Goal: Check status: Check status

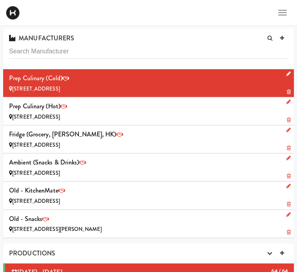
click at [0, 0] on icon at bounding box center [0, 0] width 0 height 0
click at [0, 0] on link "Sites" at bounding box center [0, 0] width 0 height 0
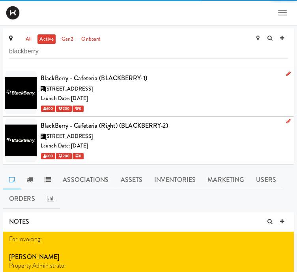
type input "blackberry"
click at [178, 88] on div "[STREET_ADDRESS]" at bounding box center [164, 89] width 247 height 10
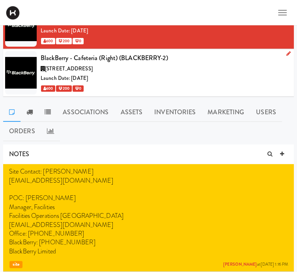
scroll to position [73, 0]
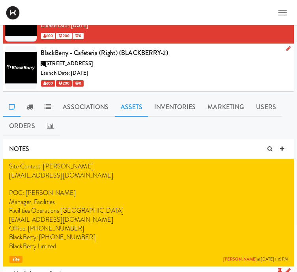
click at [136, 104] on link "Assets" at bounding box center [132, 107] width 34 height 20
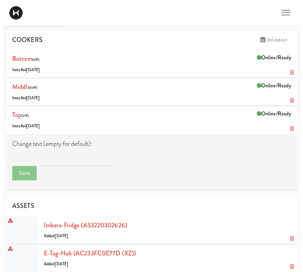
scroll to position [199, 0]
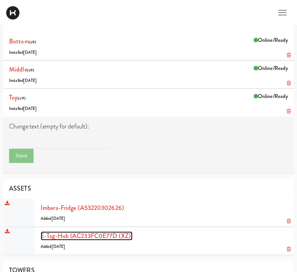
click at [93, 231] on link "E-tag-hub (AC233FC0E77D (XZ))" at bounding box center [87, 235] width 92 height 9
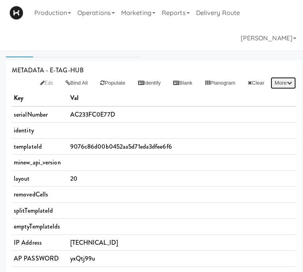
click at [290, 85] on icon "button" at bounding box center [289, 82] width 5 height 5
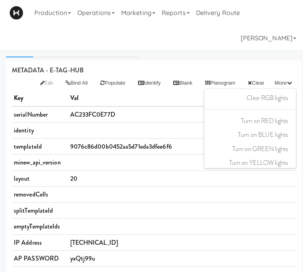
click at [166, 45] on div "Production Menus Manufacturers Inventory Plans Routing Deliveries Delivery Plan…" at bounding box center [151, 25] width 284 height 51
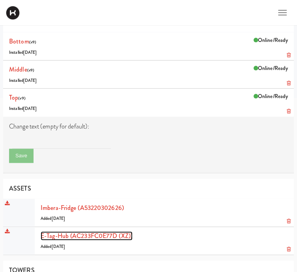
click at [63, 231] on link "E-tag-hub (AC233FC0E77D (XZ))" at bounding box center [87, 235] width 92 height 9
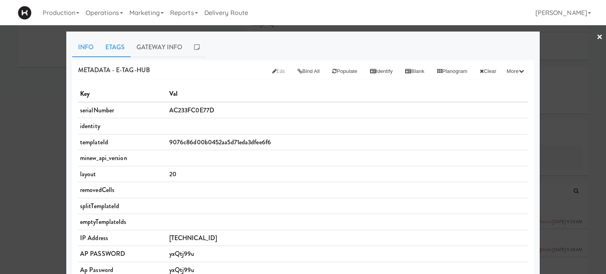
click at [114, 51] on link "Etags" at bounding box center [114, 47] width 31 height 20
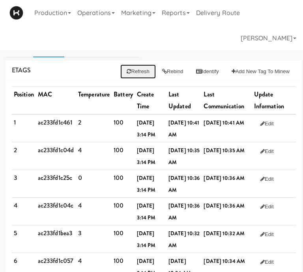
click at [136, 67] on button "Refresh" at bounding box center [137, 71] width 35 height 14
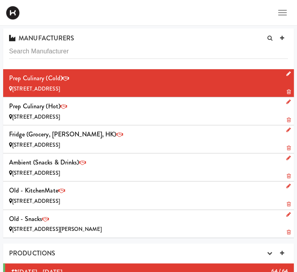
click at [0, 0] on link "Operations" at bounding box center [0, 0] width 0 height 0
click at [0, 0] on link "Sites" at bounding box center [0, 0] width 0 height 0
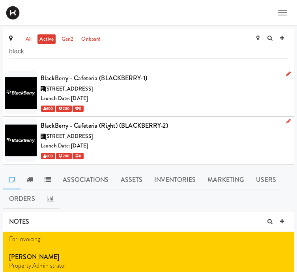
type input "black"
click at [137, 141] on div "Launch Date: [DATE]" at bounding box center [164, 146] width 247 height 10
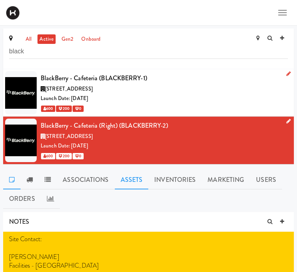
click at [137, 175] on link "Assets" at bounding box center [132, 180] width 34 height 20
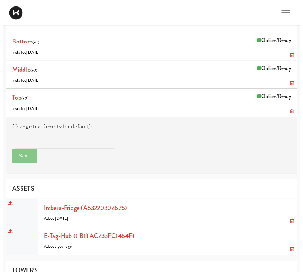
scroll to position [203, 0]
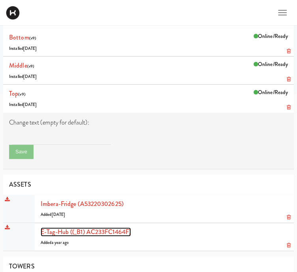
click at [73, 227] on link "E-tag-hub ((_B1) AC233FC1464F)" at bounding box center [86, 231] width 90 height 9
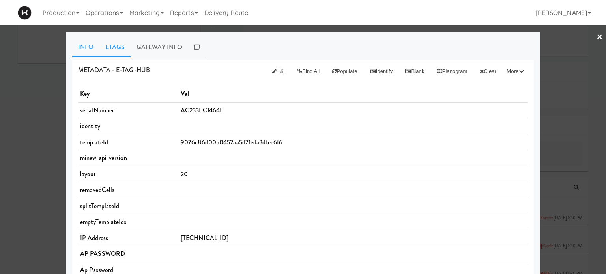
click at [114, 48] on link "Etags" at bounding box center [114, 47] width 31 height 20
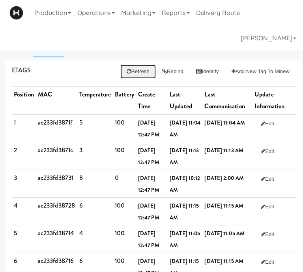
click at [135, 67] on button "Refresh" at bounding box center [137, 71] width 35 height 14
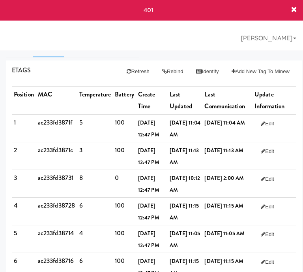
click at [293, 12] on icon at bounding box center [294, 10] width 6 height 6
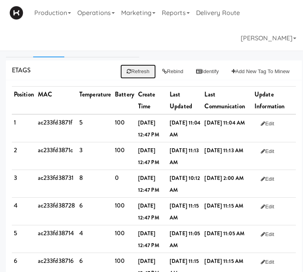
click at [127, 69] on icon at bounding box center [129, 71] width 4 height 5
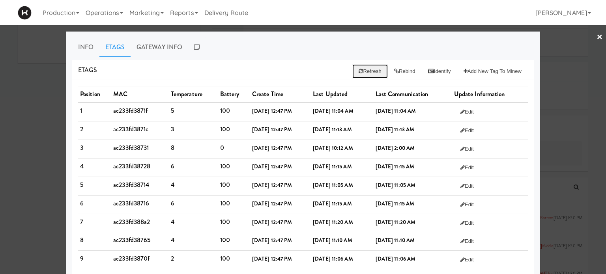
click at [297, 68] on button "Refresh" at bounding box center [369, 71] width 35 height 14
click at [297, 74] on button "Refresh" at bounding box center [369, 71] width 35 height 14
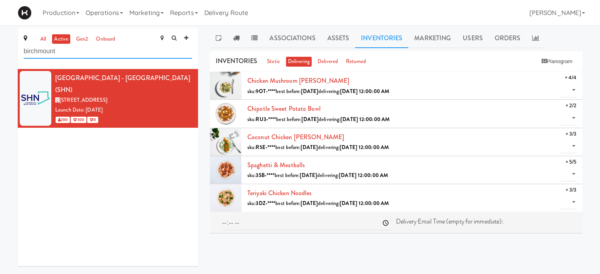
click at [95, 49] on input "birchmount" at bounding box center [108, 51] width 169 height 15
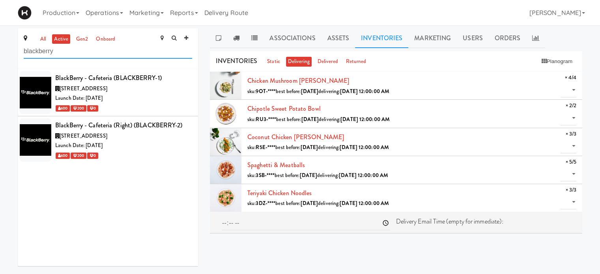
type input "blackberry"
click at [134, 101] on div "Launch Date: [DATE]" at bounding box center [123, 99] width 137 height 10
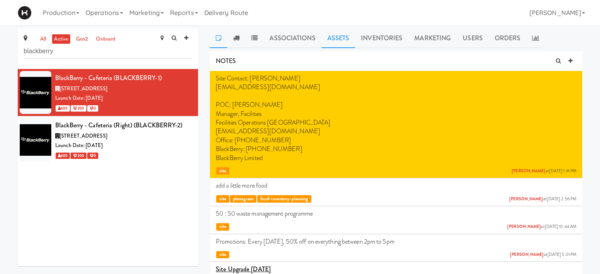
click at [334, 39] on link "Assets" at bounding box center [339, 38] width 34 height 20
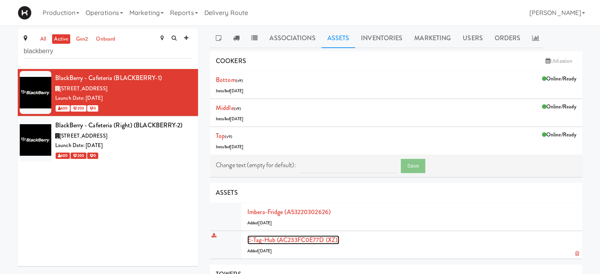
click at [300, 238] on link "E-tag-hub (AC233FC0E77D (XZ))" at bounding box center [293, 240] width 92 height 9
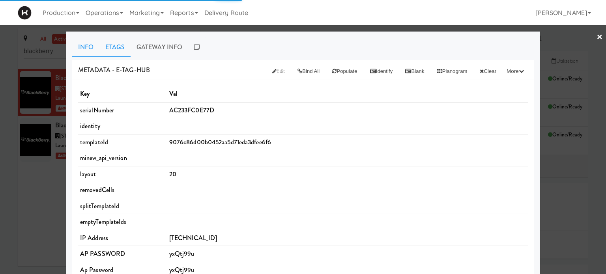
click at [103, 46] on link "Etags" at bounding box center [114, 47] width 31 height 20
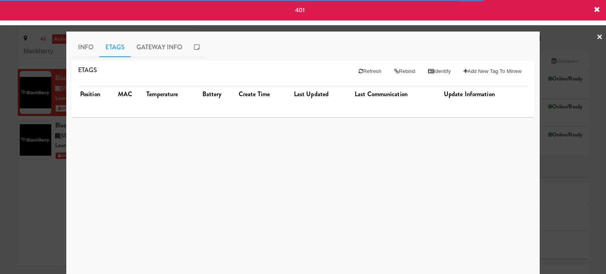
click at [302, 12] on span "401" at bounding box center [299, 10] width 9 height 9
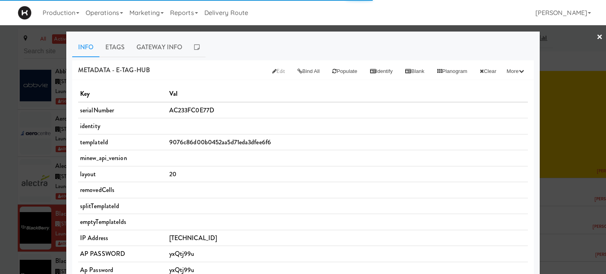
scroll to position [908, 0]
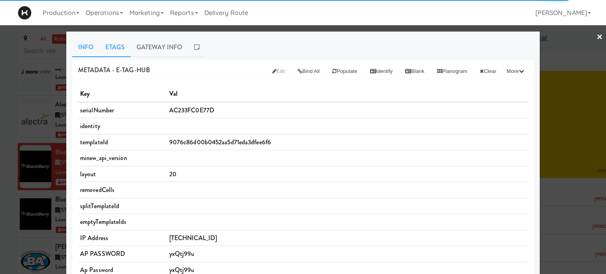
click at [110, 47] on link "Etags" at bounding box center [114, 47] width 31 height 20
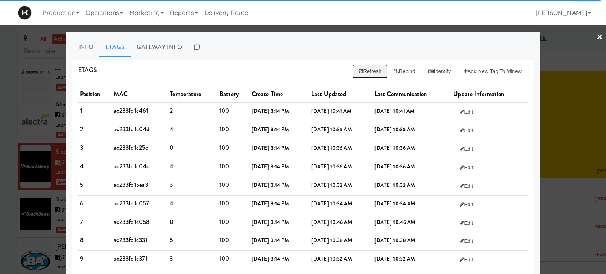
click at [365, 75] on button "Refresh" at bounding box center [369, 71] width 35 height 14
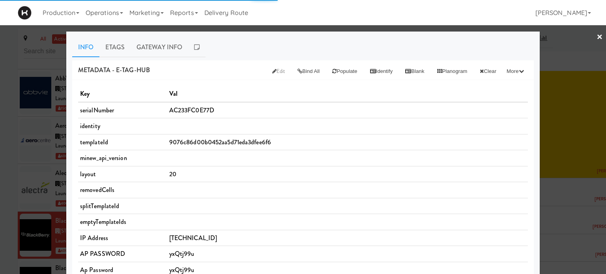
scroll to position [908, 0]
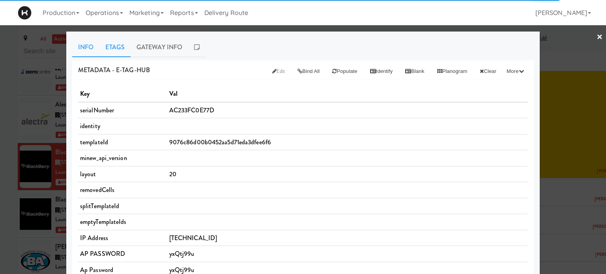
click at [117, 50] on link "Etags" at bounding box center [114, 47] width 31 height 20
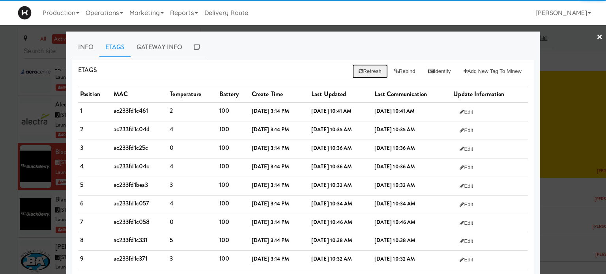
click at [368, 74] on button "Refresh" at bounding box center [369, 71] width 35 height 14
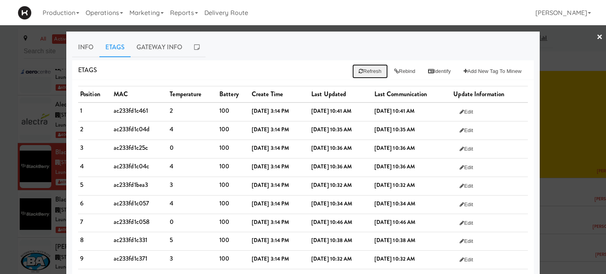
click at [358, 71] on button "Refresh" at bounding box center [369, 71] width 35 height 14
click at [364, 71] on button "Refresh" at bounding box center [369, 71] width 35 height 14
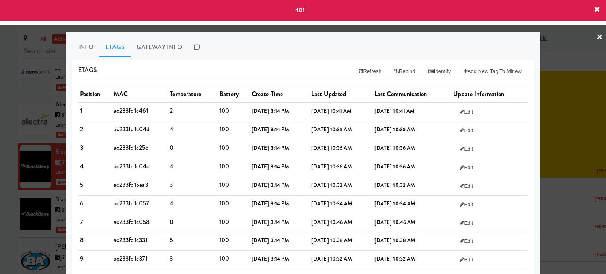
click at [597, 10] on icon at bounding box center [597, 10] width 6 height 6
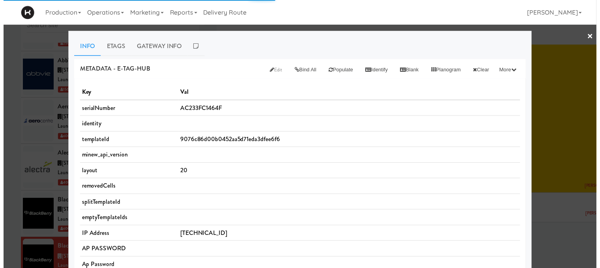
scroll to position [955, 0]
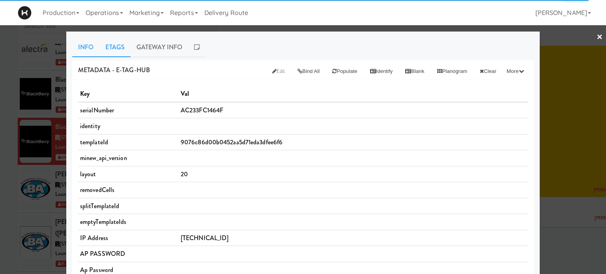
click at [118, 49] on link "Etags" at bounding box center [114, 47] width 31 height 20
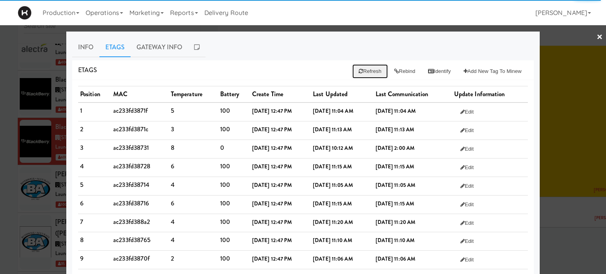
click at [366, 69] on button "Refresh" at bounding box center [369, 71] width 35 height 14
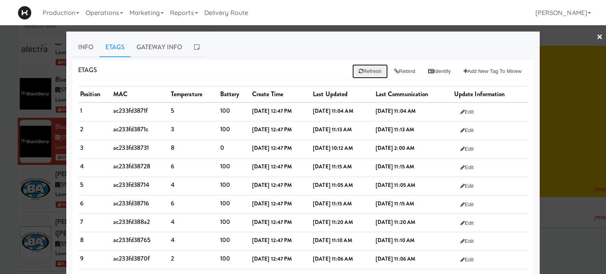
click at [359, 73] on icon at bounding box center [361, 71] width 4 height 5
click at [597, 37] on link "×" at bounding box center [600, 37] width 6 height 24
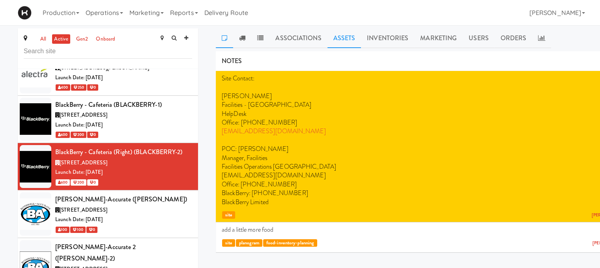
click at [341, 42] on link "Assets" at bounding box center [345, 38] width 34 height 20
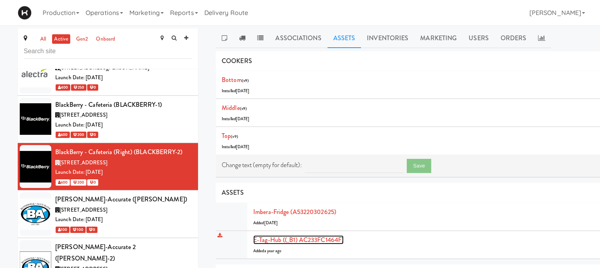
click at [317, 240] on link "E-tag-hub ((_B1) AC233FC1464F)" at bounding box center [298, 240] width 90 height 9
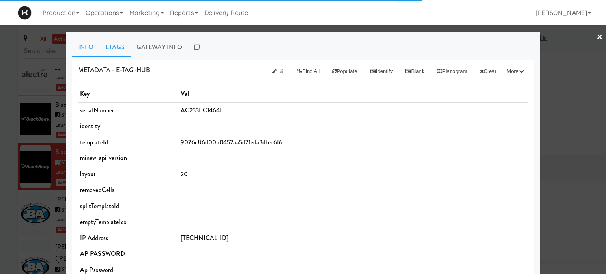
click at [120, 50] on link "Etags" at bounding box center [114, 47] width 31 height 20
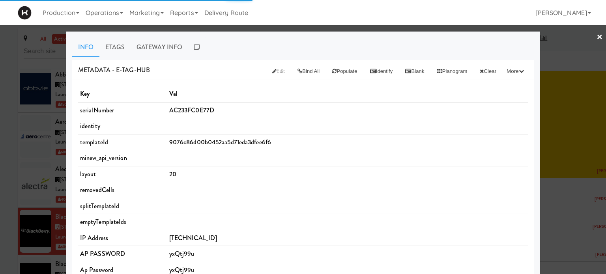
scroll to position [908, 0]
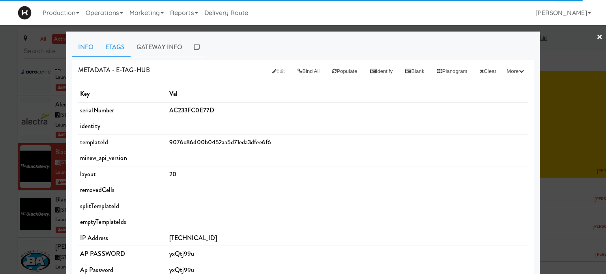
click at [110, 48] on link "Etags" at bounding box center [114, 47] width 31 height 20
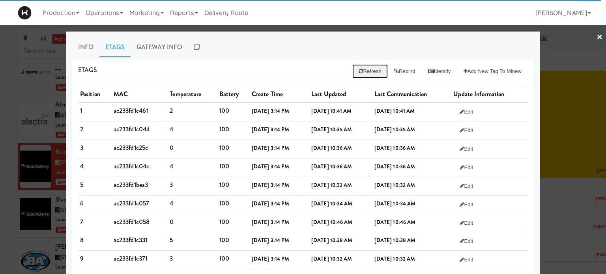
click at [362, 65] on button "Refresh" at bounding box center [369, 71] width 35 height 14
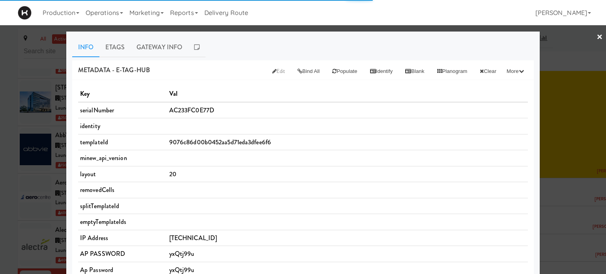
scroll to position [908, 0]
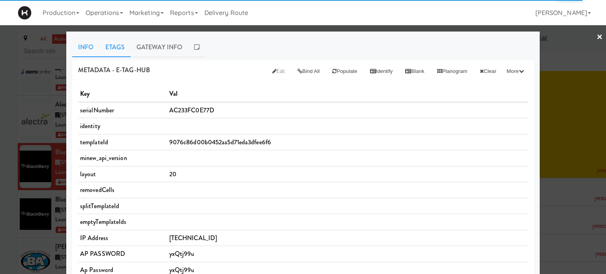
click at [112, 49] on link "Etags" at bounding box center [114, 47] width 31 height 20
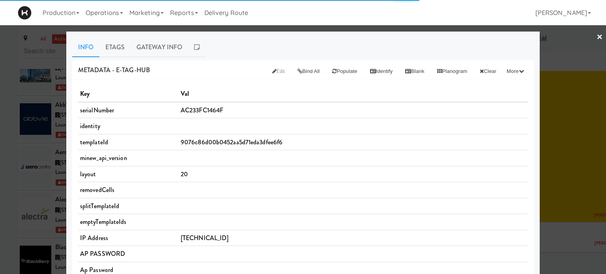
scroll to position [955, 0]
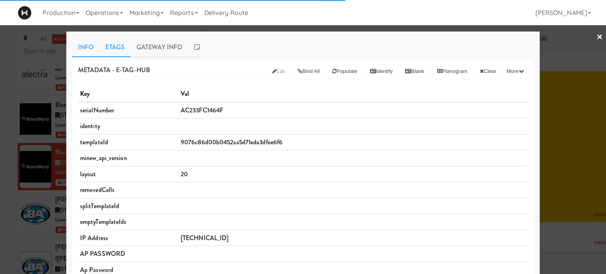
click at [114, 44] on link "Etags" at bounding box center [114, 47] width 31 height 20
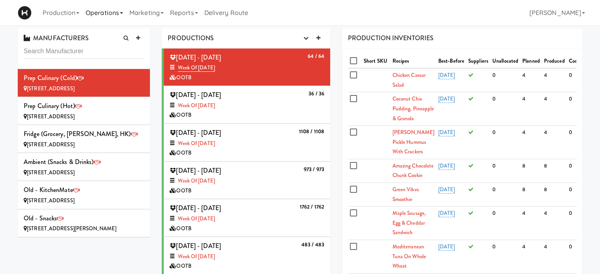
click at [126, 18] on link "Operations" at bounding box center [104, 12] width 44 height 25
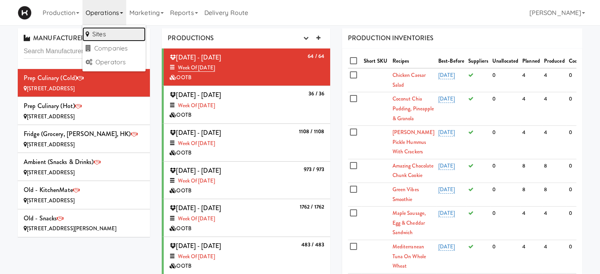
click at [125, 34] on link "Sites" at bounding box center [113, 34] width 63 height 14
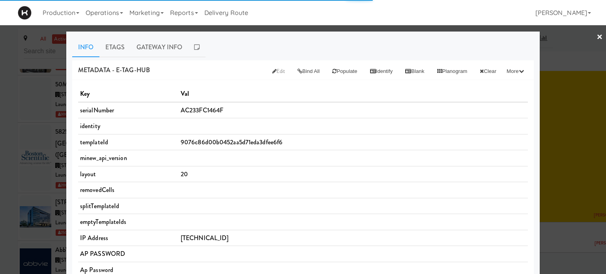
scroll to position [955, 0]
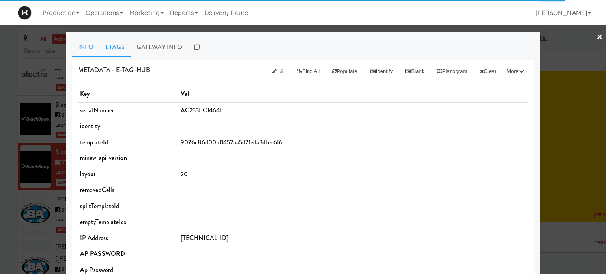
click at [113, 42] on link "Etags" at bounding box center [114, 47] width 31 height 20
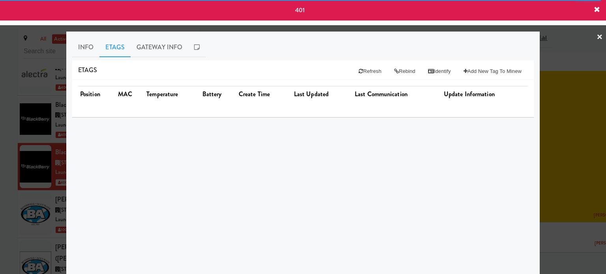
click at [597, 7] on icon at bounding box center [597, 10] width 6 height 6
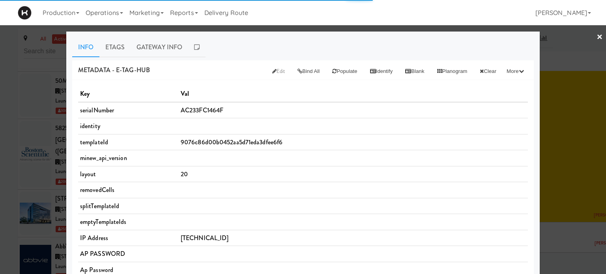
scroll to position [955, 0]
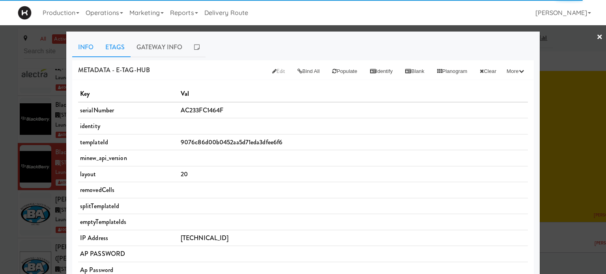
click at [115, 47] on link "Etags" at bounding box center [114, 47] width 31 height 20
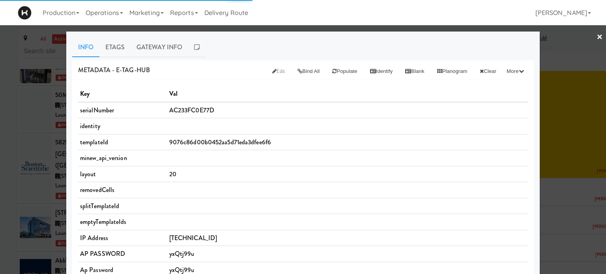
scroll to position [908, 0]
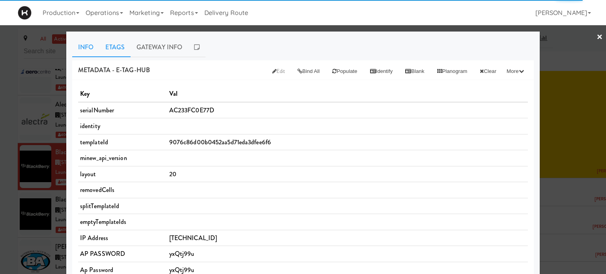
click at [112, 49] on link "Etags" at bounding box center [114, 47] width 31 height 20
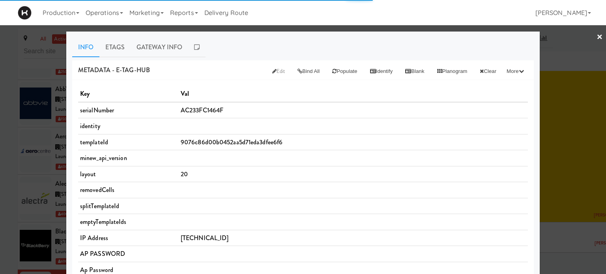
scroll to position [955, 0]
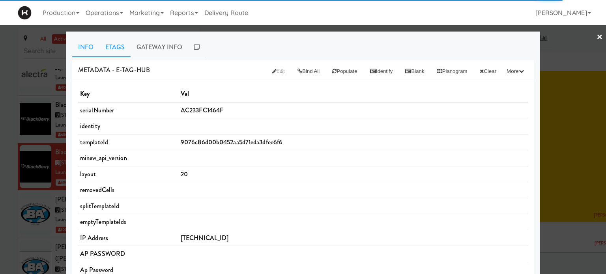
click at [112, 47] on link "Etags" at bounding box center [114, 47] width 31 height 20
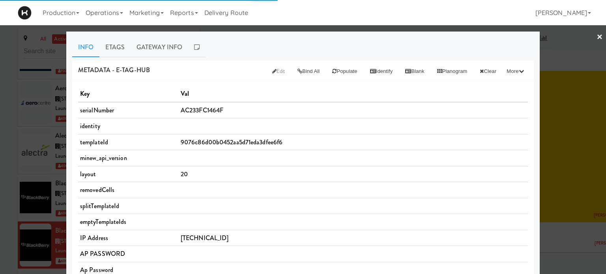
scroll to position [955, 0]
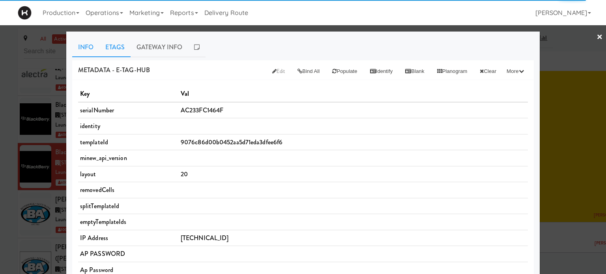
click at [110, 42] on link "Etags" at bounding box center [114, 47] width 31 height 20
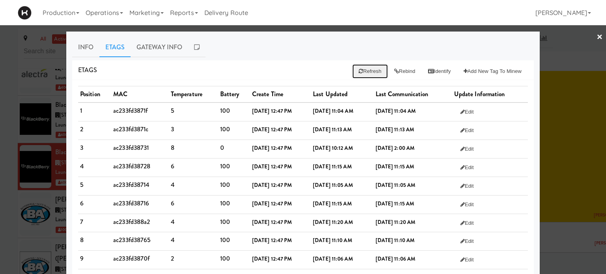
click at [361, 75] on button "Refresh" at bounding box center [369, 71] width 35 height 14
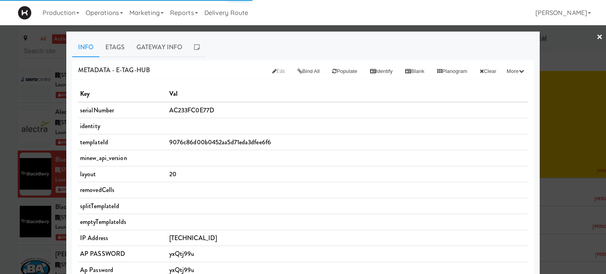
scroll to position [908, 0]
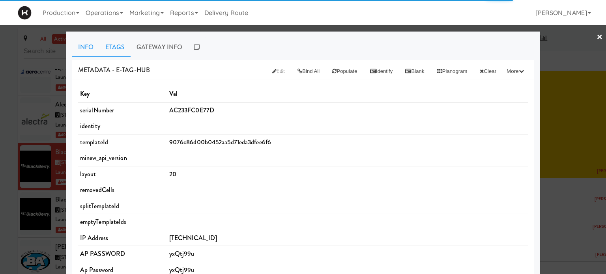
click at [119, 49] on link "Etags" at bounding box center [114, 47] width 31 height 20
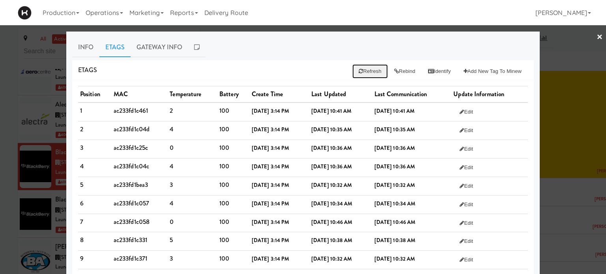
click at [357, 69] on button "Refresh" at bounding box center [369, 71] width 35 height 14
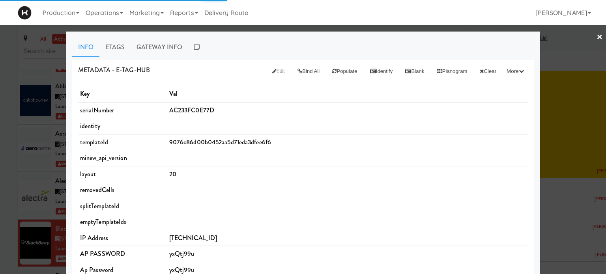
scroll to position [908, 0]
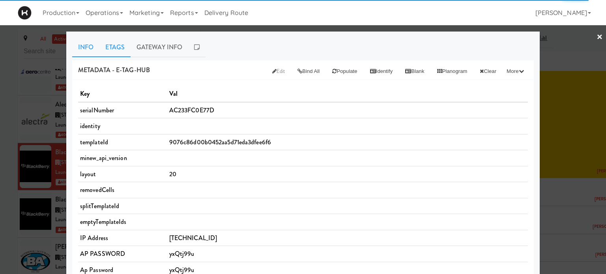
click at [115, 47] on link "Etags" at bounding box center [114, 47] width 31 height 20
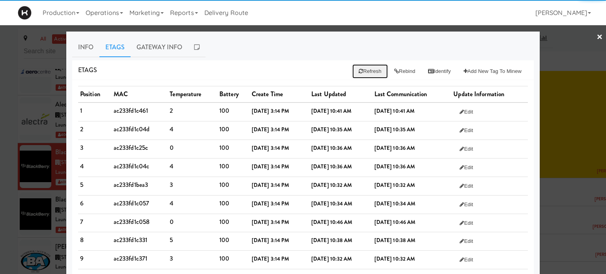
click at [361, 75] on button "Refresh" at bounding box center [369, 71] width 35 height 14
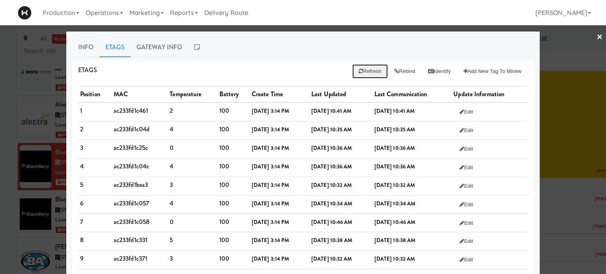
click at [361, 75] on button "Refresh" at bounding box center [369, 71] width 35 height 14
click at [597, 35] on div at bounding box center [303, 137] width 606 height 274
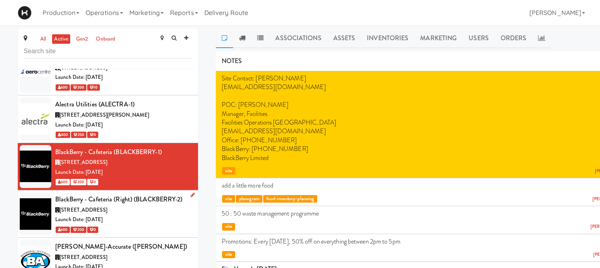
click at [135, 225] on div "600 200 0" at bounding box center [123, 230] width 137 height 10
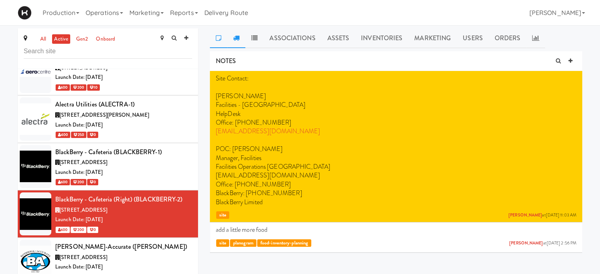
click at [238, 39] on icon at bounding box center [236, 38] width 6 height 6
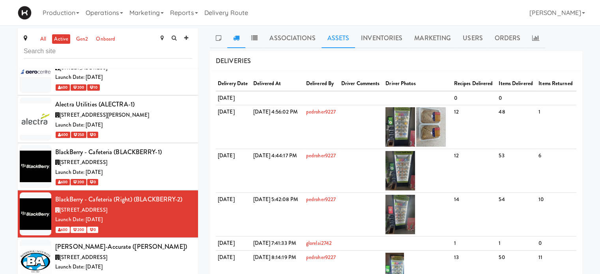
click at [333, 37] on link "Assets" at bounding box center [339, 38] width 34 height 20
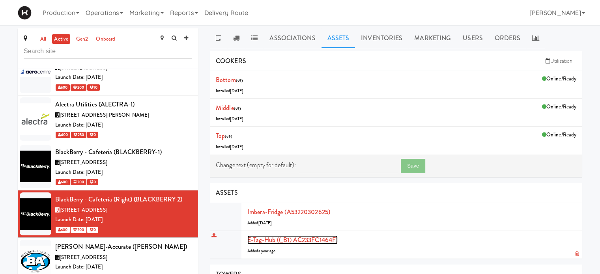
click at [282, 241] on link "E-tag-hub ((_B1) AC233FC1464F)" at bounding box center [292, 240] width 90 height 9
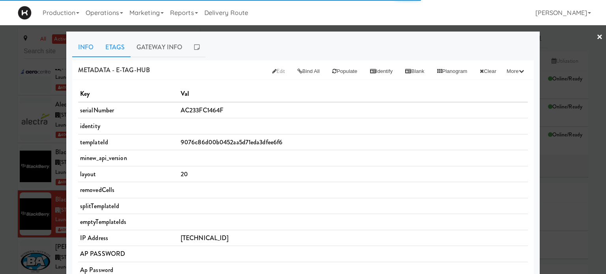
click at [108, 52] on link "Etags" at bounding box center [114, 47] width 31 height 20
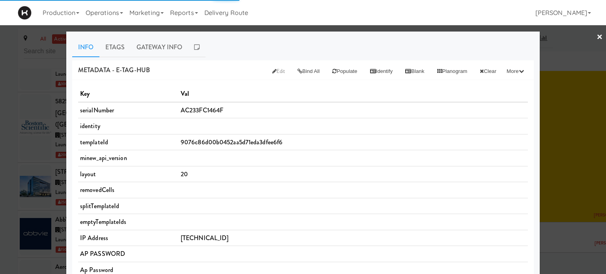
scroll to position [955, 0]
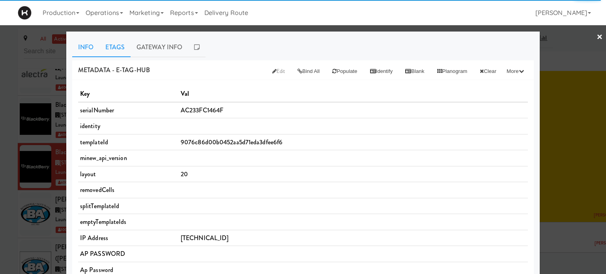
click at [110, 46] on link "Etags" at bounding box center [114, 47] width 31 height 20
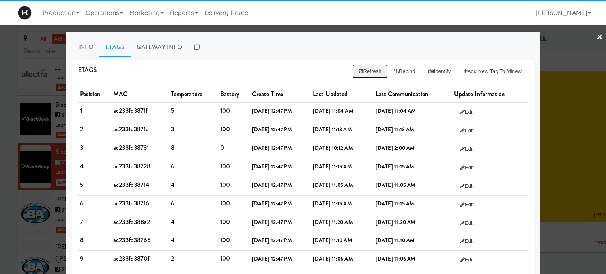
click at [371, 69] on button "Refresh" at bounding box center [369, 71] width 35 height 14
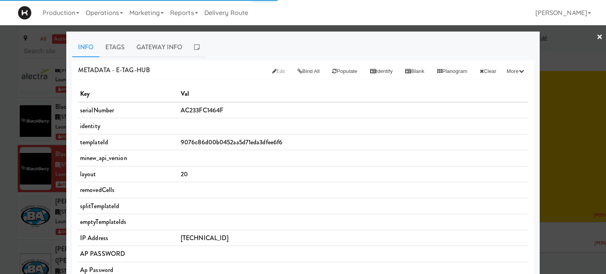
scroll to position [955, 0]
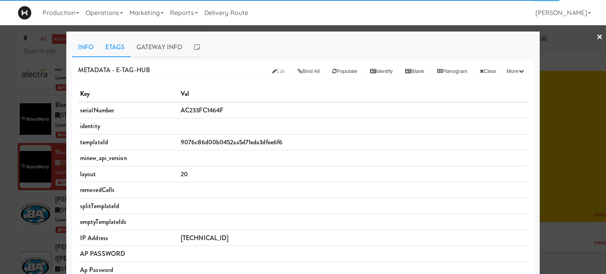
click at [117, 49] on link "Etags" at bounding box center [114, 47] width 31 height 20
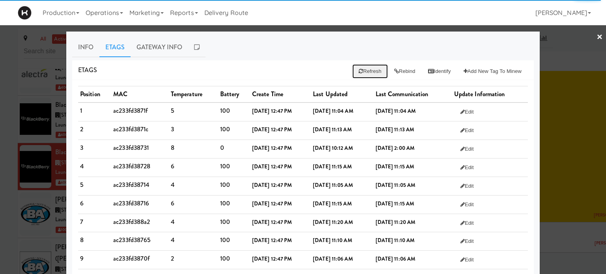
click at [356, 73] on button "Refresh" at bounding box center [369, 71] width 35 height 14
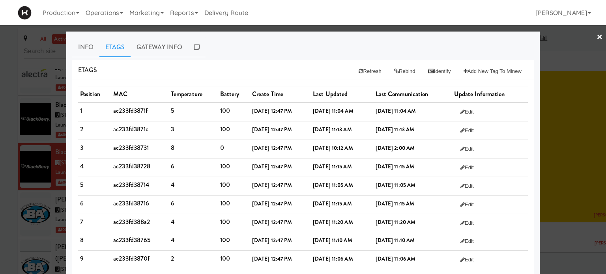
click at [597, 36] on link "×" at bounding box center [600, 37] width 6 height 24
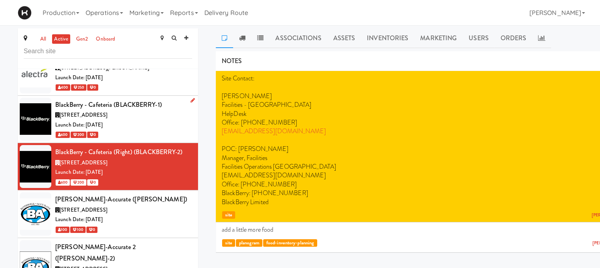
click at [142, 120] on div "Launch Date: [DATE]" at bounding box center [123, 125] width 137 height 10
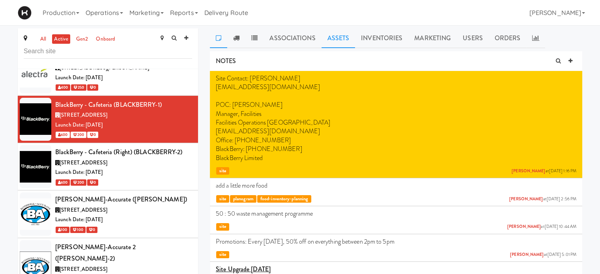
click at [331, 42] on link "Assets" at bounding box center [339, 38] width 34 height 20
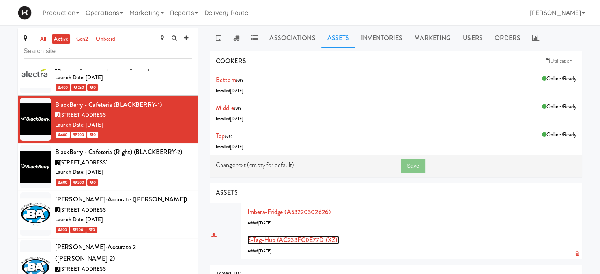
click at [277, 241] on link "E-tag-hub (AC233FC0E77D (XZ))" at bounding box center [293, 240] width 92 height 9
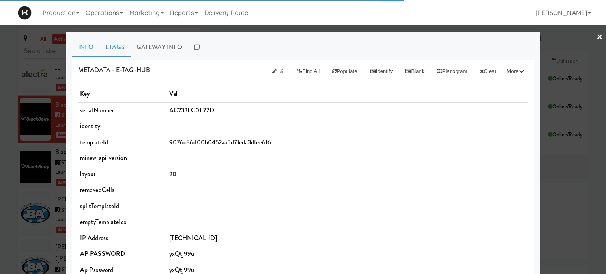
click at [117, 49] on link "Etags" at bounding box center [114, 47] width 31 height 20
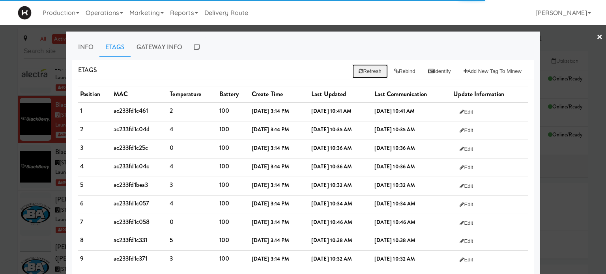
click at [358, 71] on button "Refresh" at bounding box center [369, 71] width 35 height 14
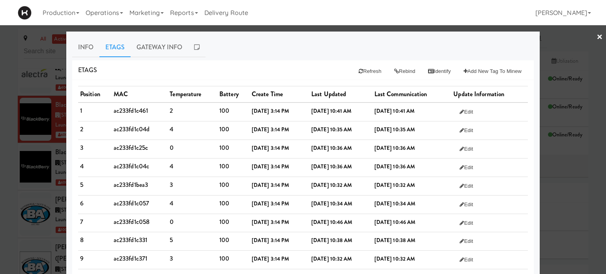
click at [597, 39] on link "×" at bounding box center [600, 37] width 6 height 24
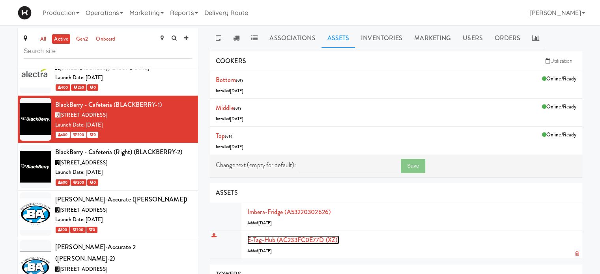
click at [283, 242] on link "E-tag-hub (AC233FC0E77D (XZ))" at bounding box center [293, 240] width 92 height 9
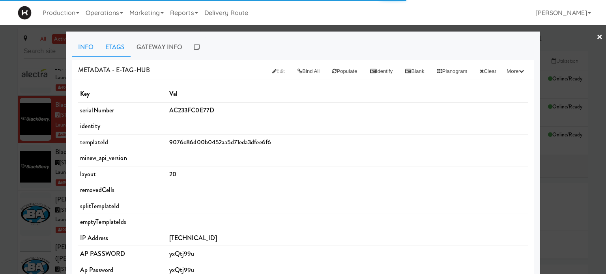
click at [110, 49] on link "Etags" at bounding box center [114, 47] width 31 height 20
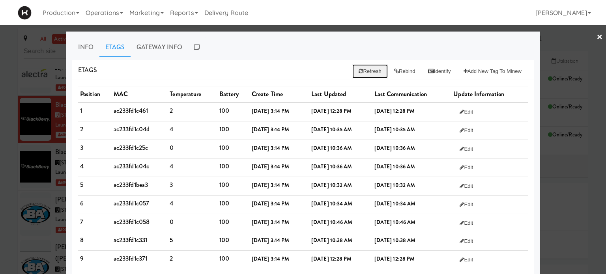
click at [359, 71] on button "Refresh" at bounding box center [369, 71] width 35 height 14
click at [590, 37] on div at bounding box center [303, 137] width 606 height 274
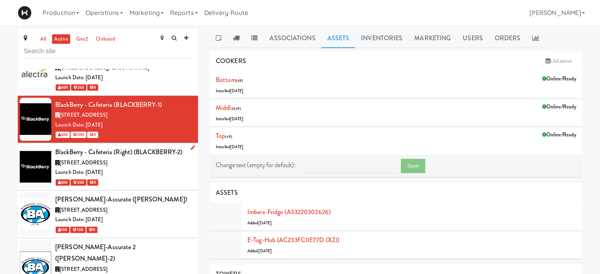
click at [169, 158] on div "[STREET_ADDRESS]" at bounding box center [123, 163] width 137 height 10
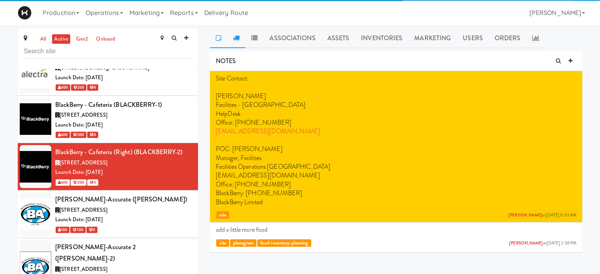
click at [241, 37] on link at bounding box center [236, 38] width 18 height 20
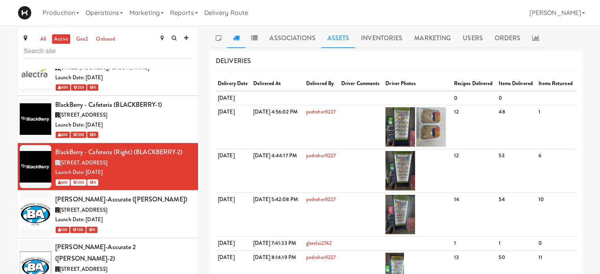
click at [345, 42] on link "Assets" at bounding box center [339, 38] width 34 height 20
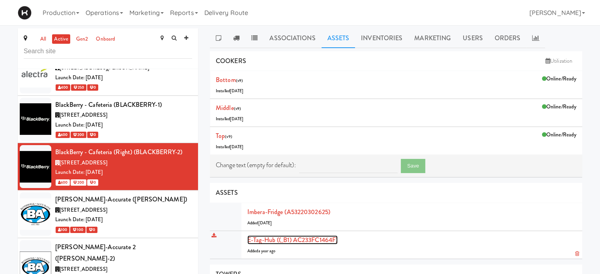
click at [316, 240] on link "E-tag-hub ((_B1) AC233FC1464F)" at bounding box center [292, 240] width 90 height 9
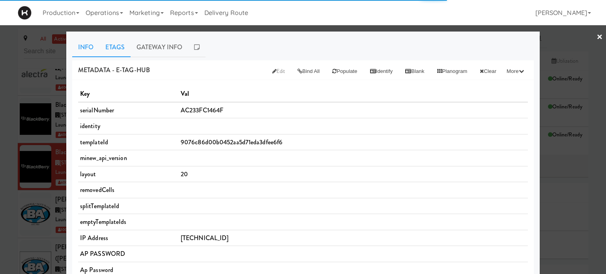
click at [112, 47] on link "Etags" at bounding box center [114, 47] width 31 height 20
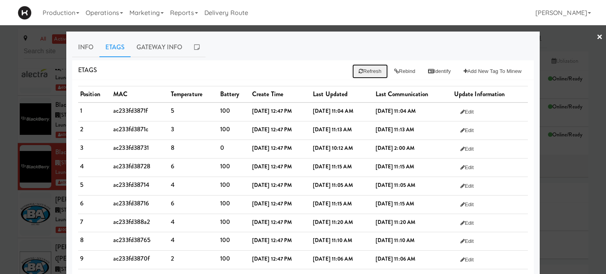
click at [356, 70] on button "Refresh" at bounding box center [369, 71] width 35 height 14
click at [597, 33] on link "×" at bounding box center [600, 37] width 6 height 24
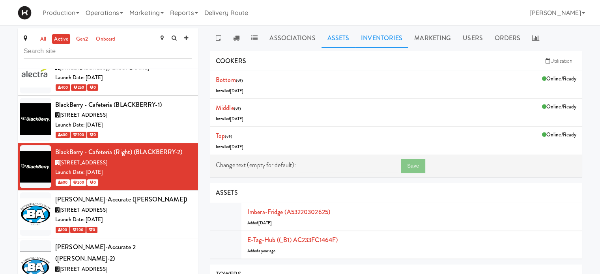
click at [389, 42] on link "Inventories" at bounding box center [381, 38] width 53 height 20
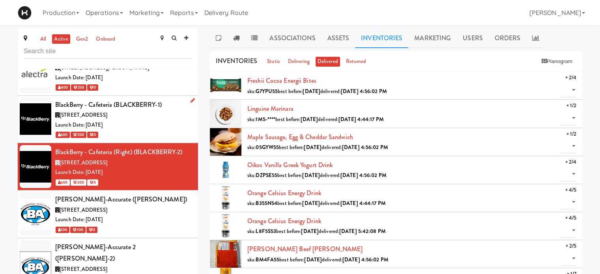
click at [151, 130] on div "600 200 0" at bounding box center [123, 135] width 137 height 10
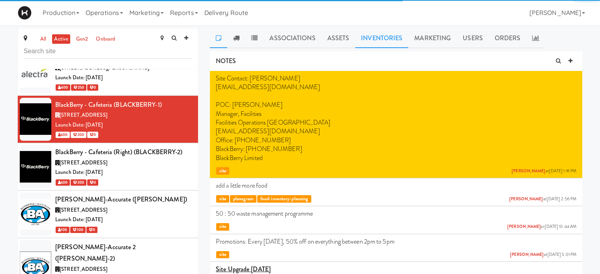
click at [380, 35] on link "Inventories" at bounding box center [381, 38] width 53 height 20
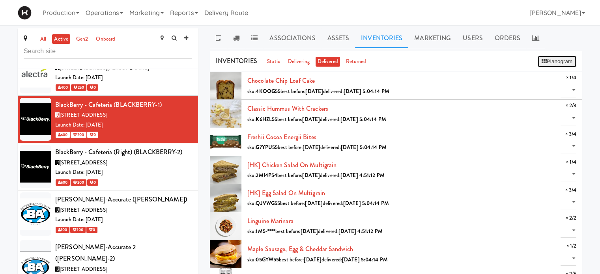
click at [566, 64] on button "Planogram" at bounding box center [557, 62] width 39 height 12
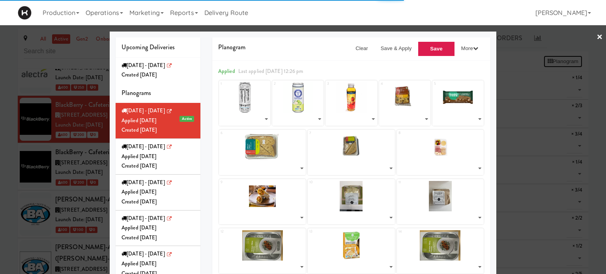
select select "number:253537"
select select "number:271600"
select select "number:268110"
select select "number:272089"
select select "number:271968"
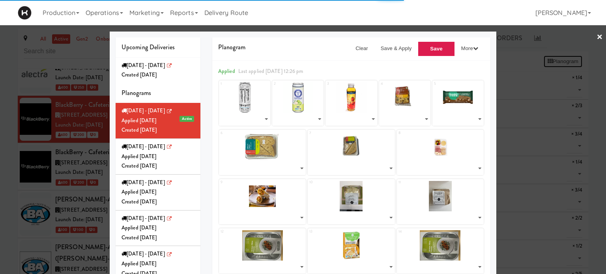
select select "number:272036"
select select "number:272138"
select select "number:271828"
select select "number:271792"
select select "number:271748"
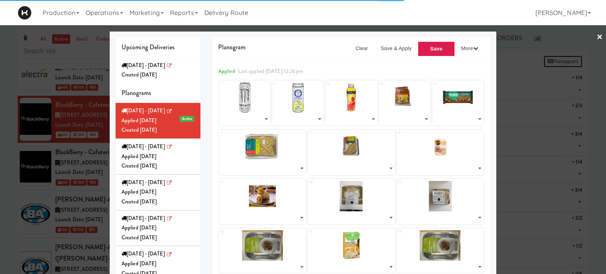
select select "number:271847"
select select "number:270462"
select select "number:271904"
select select "number:270462"
select select "number:270341"
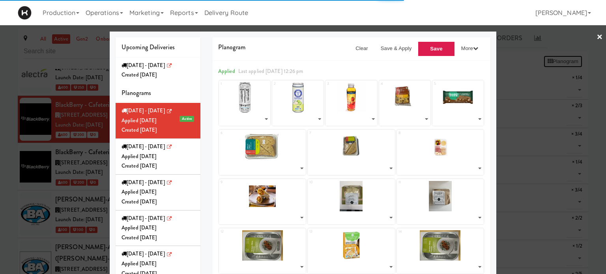
select select "number:270522"
select select "number:270398"
select select "number:270572"
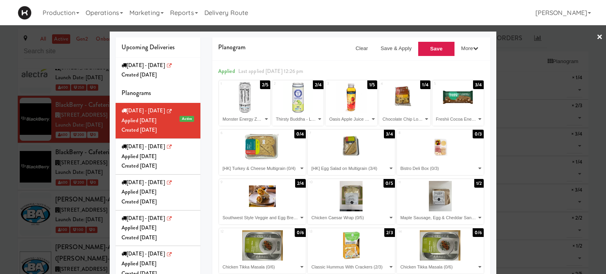
click at [590, 37] on div at bounding box center [303, 137] width 606 height 274
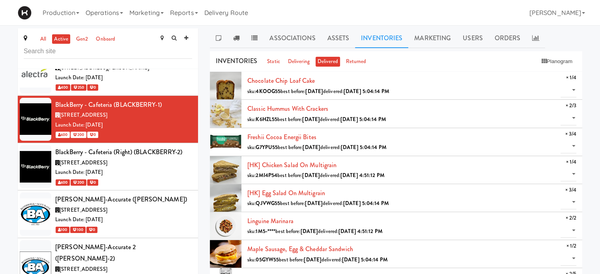
click at [566, 35] on ul "Associations Assets Inventories Marketing Users Orders" at bounding box center [396, 38] width 373 height 20
click at [421, 36] on link "Marketing" at bounding box center [432, 38] width 49 height 20
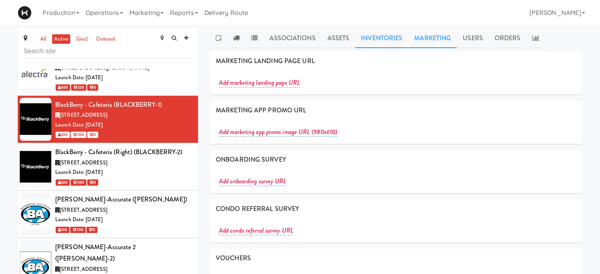
click at [394, 42] on link "Inventories" at bounding box center [381, 38] width 53 height 20
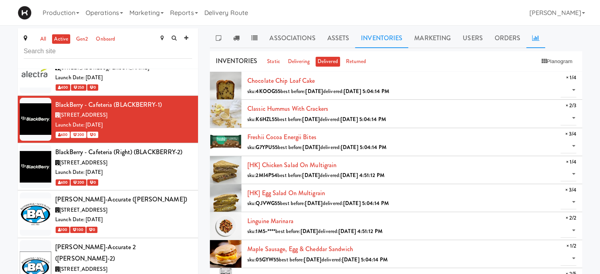
click at [534, 39] on icon at bounding box center [535, 38] width 7 height 6
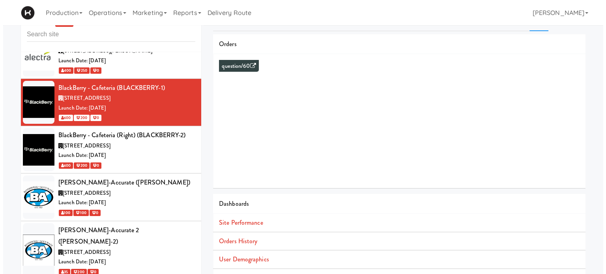
scroll to position [72, 0]
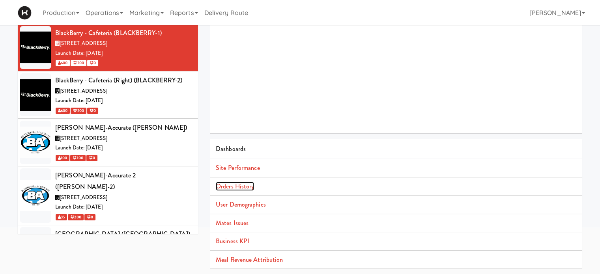
click at [240, 187] on link "Orders History" at bounding box center [235, 186] width 38 height 9
